Goal: Task Accomplishment & Management: Use online tool/utility

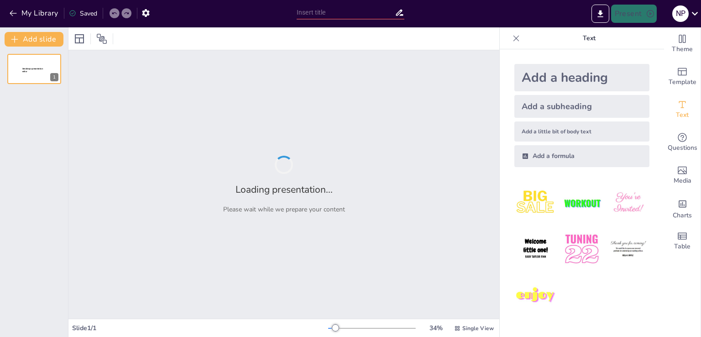
type input "Imported HUMEDAD ACTIVA.pptx"
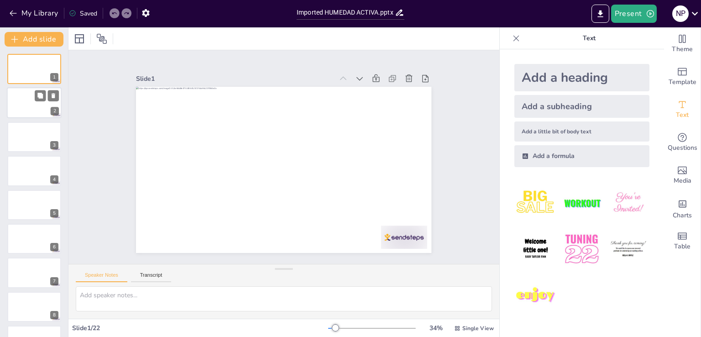
click at [40, 107] on div at bounding box center [34, 103] width 55 height 31
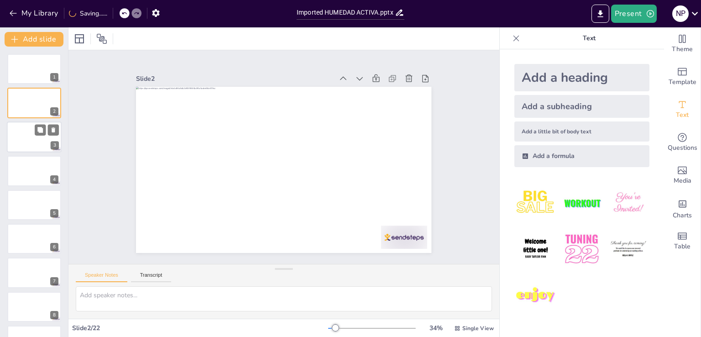
click at [35, 148] on div at bounding box center [34, 136] width 55 height 31
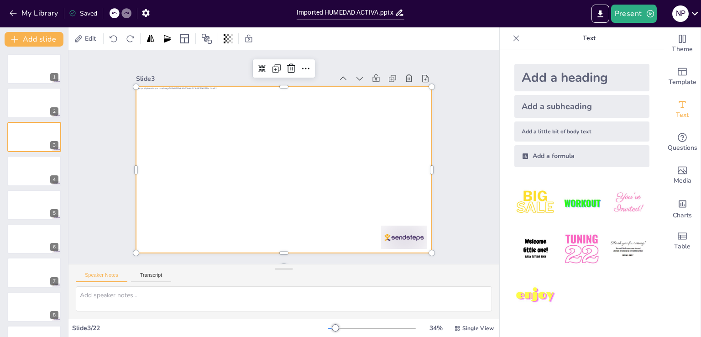
click at [183, 183] on div at bounding box center [292, 166] width 330 height 321
drag, startPoint x: 164, startPoint y: 150, endPoint x: 62, endPoint y: 271, distance: 158.7
click at [170, 207] on div "Slide 1 Slide 2 Slide 3 Slide 4 Slide 5 Slide 6 Slide 7 Slide 8 Slide 9 Slide 1…" at bounding box center [283, 157] width 227 height 365
click at [60, 273] on div "7" at bounding box center [34, 272] width 55 height 31
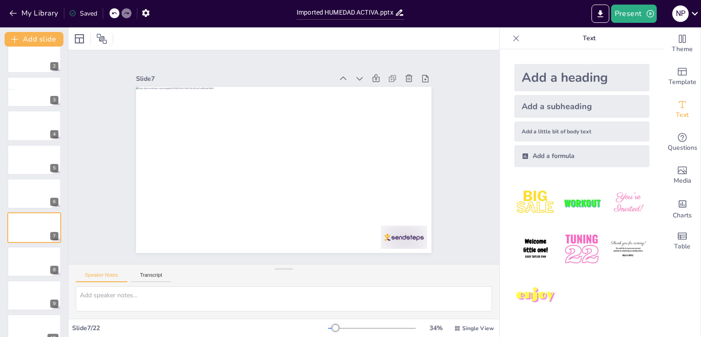
scroll to position [44, 0]
click at [45, 100] on div at bounding box center [26, 105] width 55 height 31
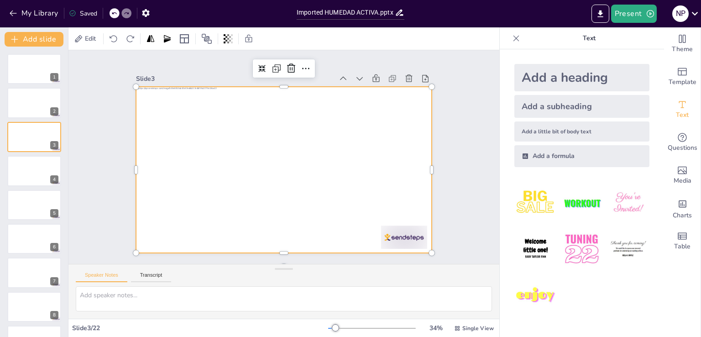
drag, startPoint x: 195, startPoint y: 225, endPoint x: 160, endPoint y: 267, distance: 55.4
click at [164, 263] on div "Slide 1 Slide 2 Slide 3 Slide 4 Slide 5 Slide 6 Slide 7 Slide 8 Slide 9 Slide 1…" at bounding box center [283, 184] width 431 height 268
drag, startPoint x: 176, startPoint y: 150, endPoint x: 57, endPoint y: 250, distance: 155.9
click at [57, 250] on div "Document fonts Popular fonts Lato Montserrat Open Sans [PERSON_NAME] Poppins Ra…" at bounding box center [350, 181] width 701 height 309
click at [358, 112] on div at bounding box center [368, 122] width 21 height 21
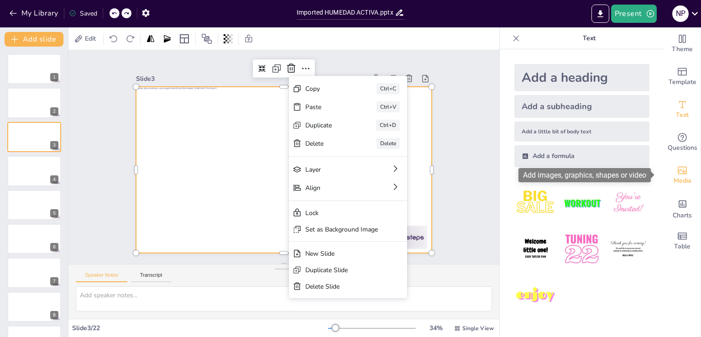
click at [682, 182] on span "Media" at bounding box center [683, 181] width 18 height 10
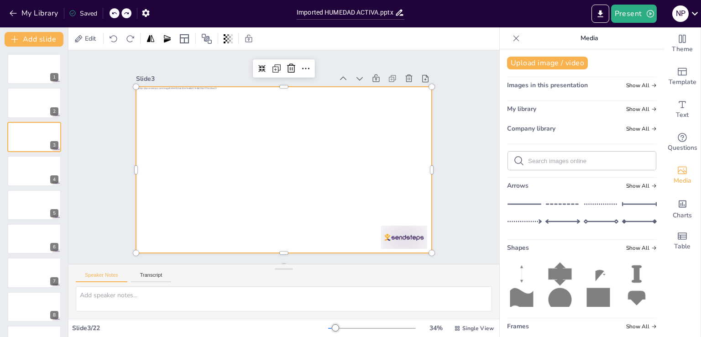
scroll to position [7, 0]
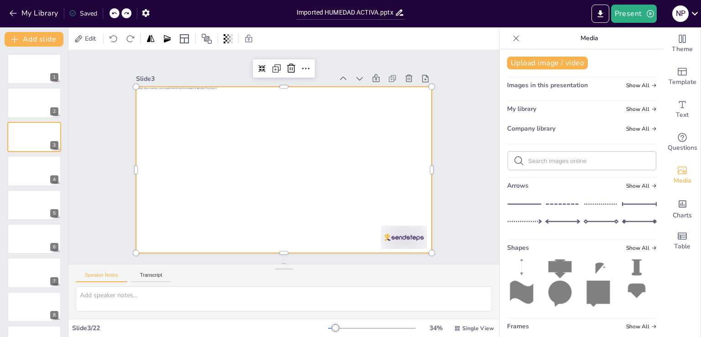
click at [665, 287] on div "Theme Template Text Questions Media Charts Table" at bounding box center [682, 181] width 37 height 309
click at [519, 336] on html "My Library Saved Imported HUMEDAD ACTIVA.pptx Present N P Document fonts Popula…" at bounding box center [350, 168] width 701 height 337
click at [218, 279] on div "Speaker Notes Transcript" at bounding box center [283, 275] width 431 height 22
click at [684, 53] on span "Theme" at bounding box center [682, 49] width 21 height 10
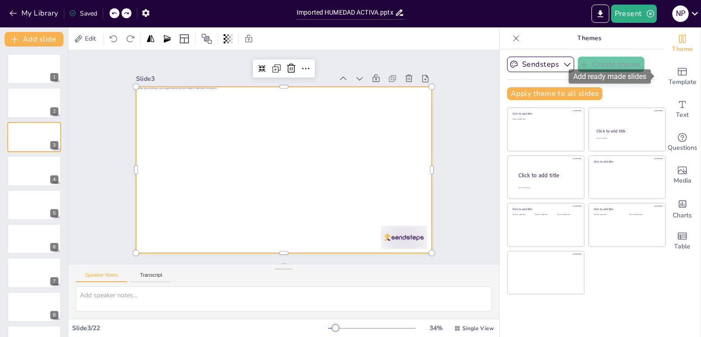
drag, startPoint x: 670, startPoint y: 71, endPoint x: 563, endPoint y: 201, distance: 168.3
click at [563, 201] on div "Theme Template Text Questions Media Charts Table Themes Sendsteps Create theme …" at bounding box center [600, 181] width 201 height 309
click at [677, 69] on icon "Add ready made slides" at bounding box center [682, 71] width 11 height 11
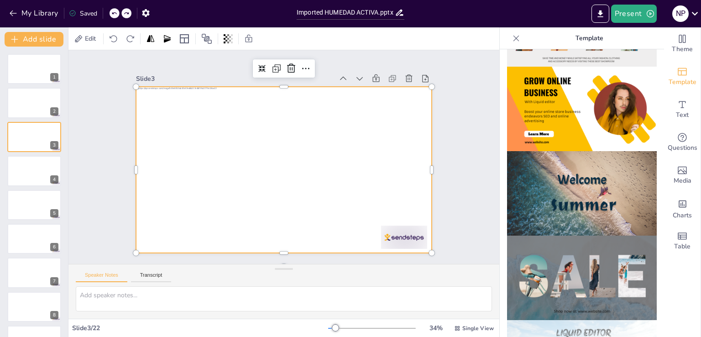
scroll to position [0, 0]
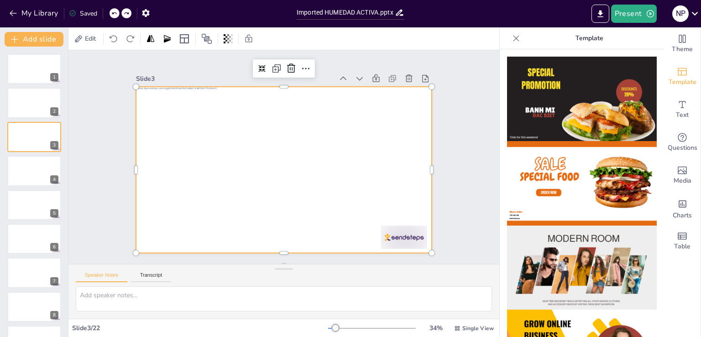
click at [210, 163] on div at bounding box center [296, 162] width 272 height 337
click at [190, 162] on div at bounding box center [274, 149] width 308 height 337
click at [190, 162] on div at bounding box center [285, 144] width 311 height 196
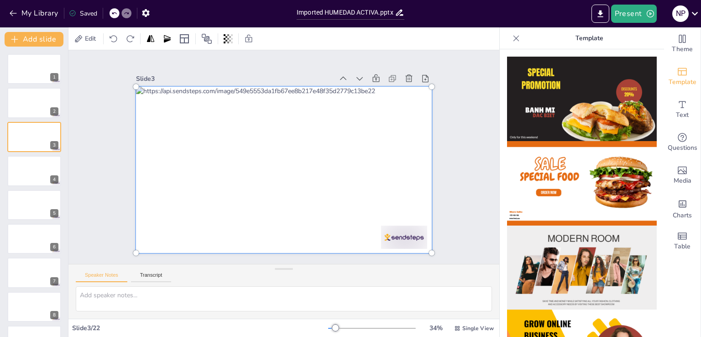
click at [190, 162] on div at bounding box center [276, 166] width 352 height 323
click at [199, 173] on div at bounding box center [274, 166] width 336 height 346
click at [199, 173] on div at bounding box center [271, 155] width 208 height 323
click at [254, 192] on div at bounding box center [271, 155] width 208 height 323
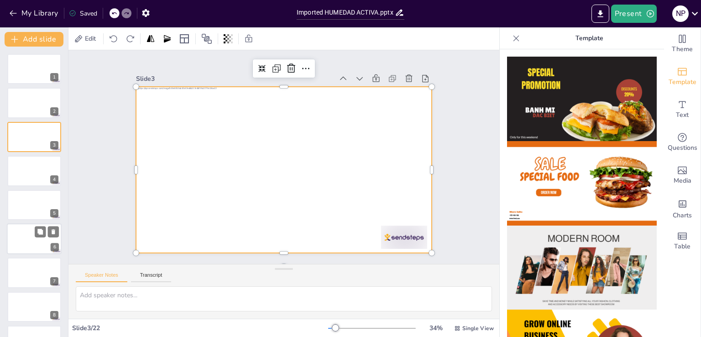
drag, startPoint x: 66, startPoint y: 142, endPoint x: 62, endPoint y: 175, distance: 33.5
click at [65, 142] on div "Add slide 1 2 3 4 5 6 7 8 9 10 11 12 13 14 15 16 17 18 19 20 21 22" at bounding box center [34, 181] width 68 height 309
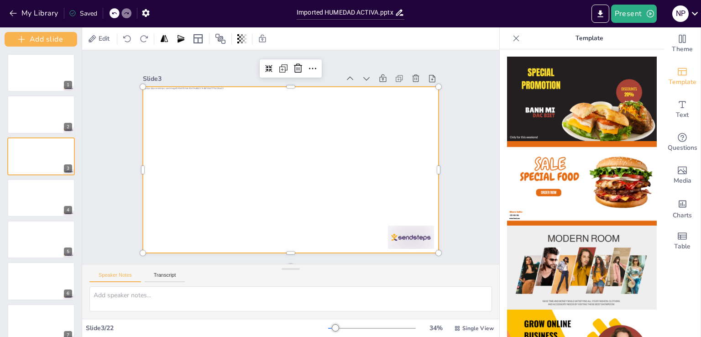
drag, startPoint x: 62, startPoint y: 175, endPoint x: 63, endPoint y: 354, distance: 179.4
click at [63, 336] on html "My Library Saved Imported HUMEDAD ACTIVA.pptx Present N P Document fonts Popula…" at bounding box center [350, 168] width 701 height 337
click at [110, 36] on span "Edit" at bounding box center [104, 38] width 15 height 9
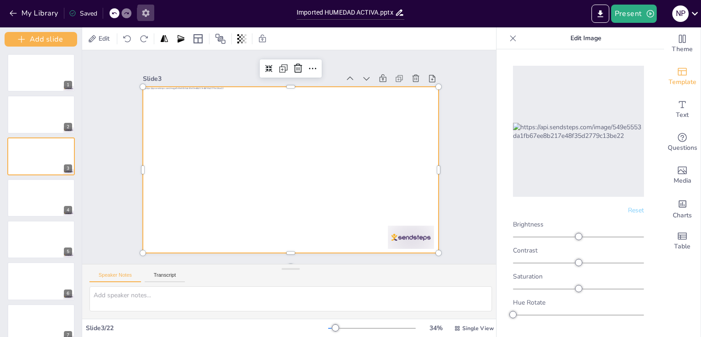
click at [153, 19] on button "button" at bounding box center [145, 13] width 17 height 16
click at [152, 17] on button "button" at bounding box center [145, 13] width 17 height 16
